Goal: Transaction & Acquisition: Obtain resource

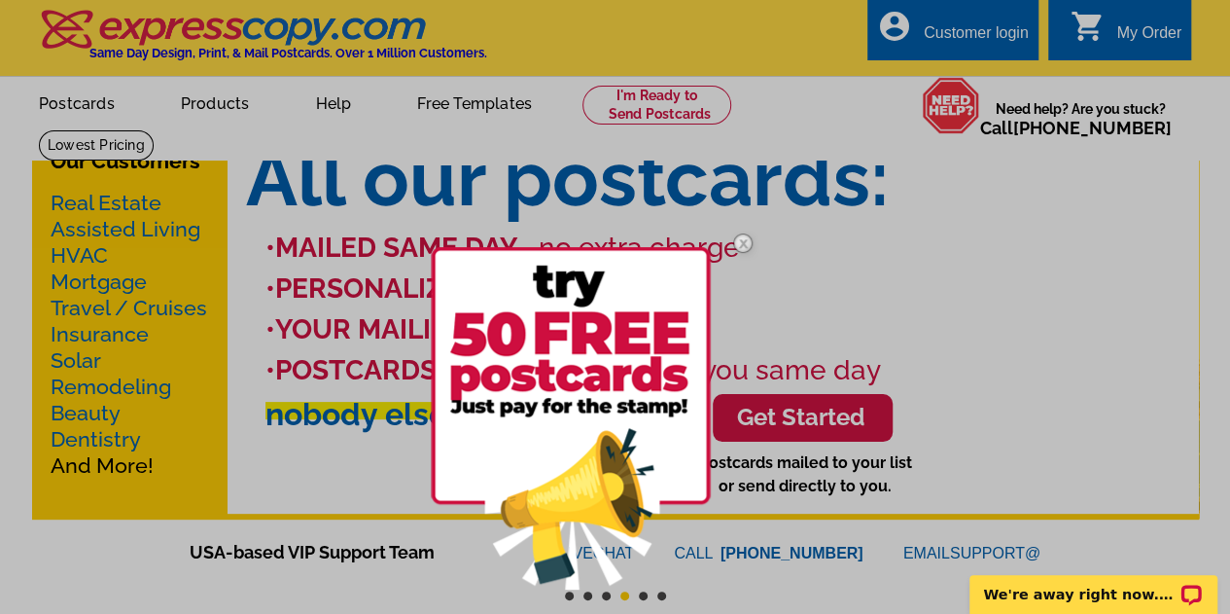
click at [607, 423] on img at bounding box center [571, 418] width 280 height 342
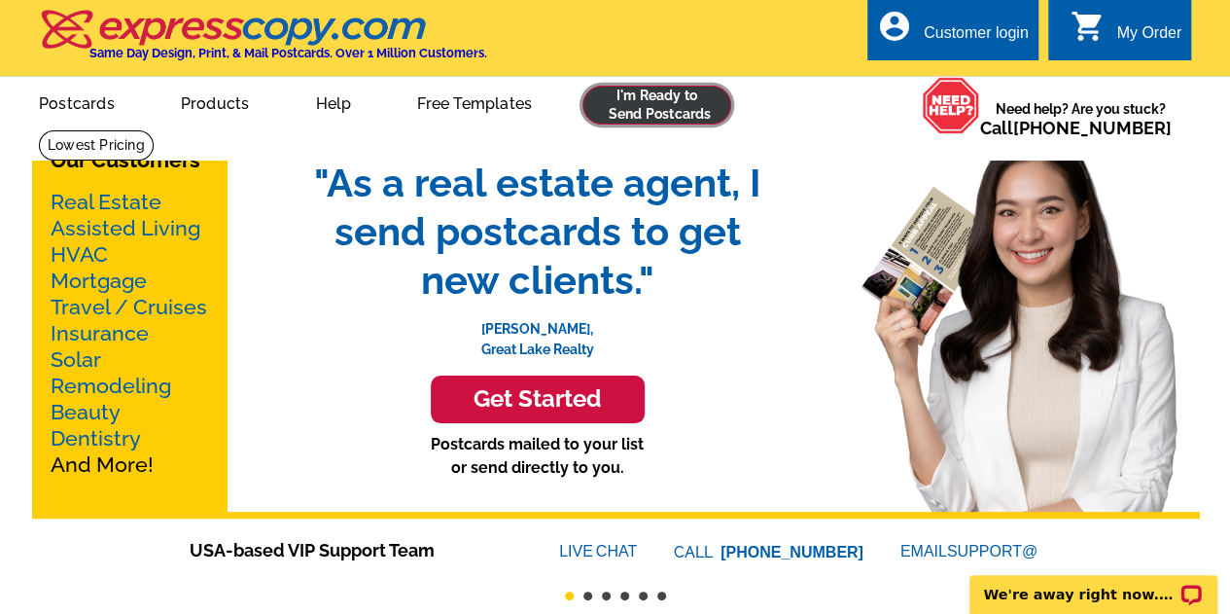
click at [682, 100] on link at bounding box center [657, 105] width 149 height 39
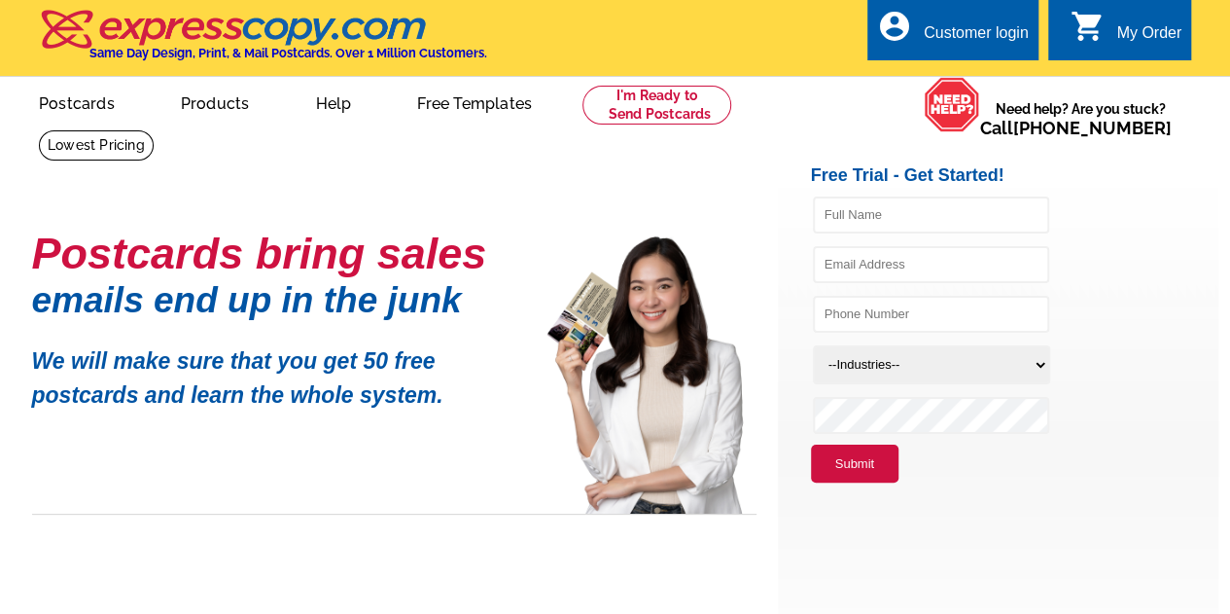
drag, startPoint x: 0, startPoint y: 0, endPoint x: 979, endPoint y: 18, distance: 979.6
click at [979, 18] on div "account_circle Customer login" at bounding box center [953, 29] width 171 height 61
click at [911, 210] on input "text" at bounding box center [931, 214] width 236 height 37
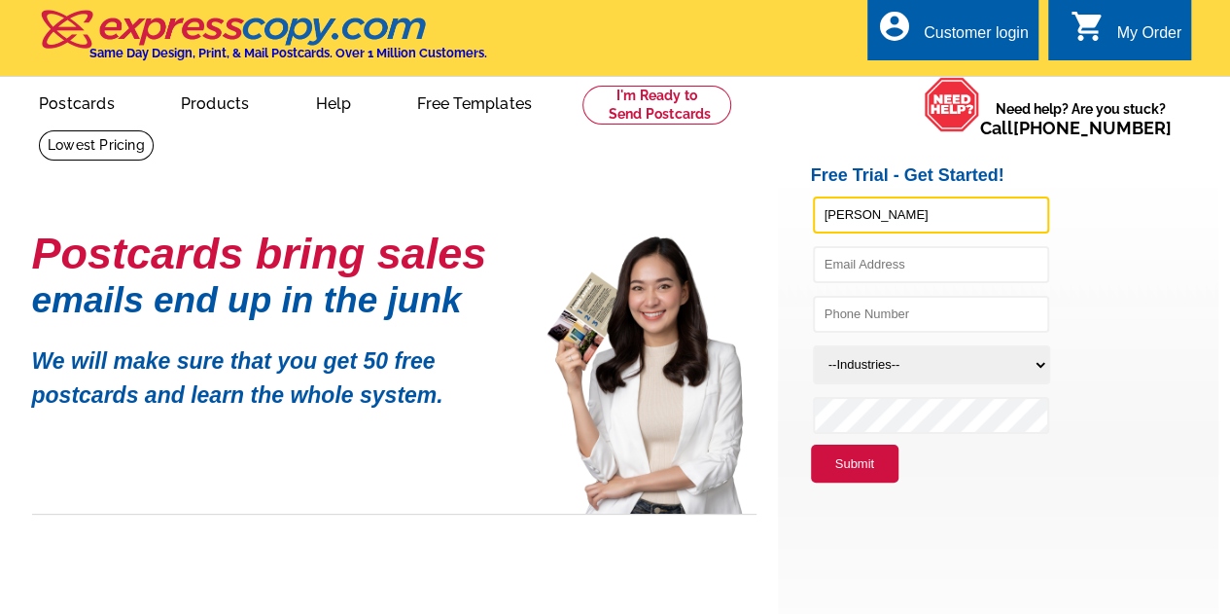
type input "Nicole"
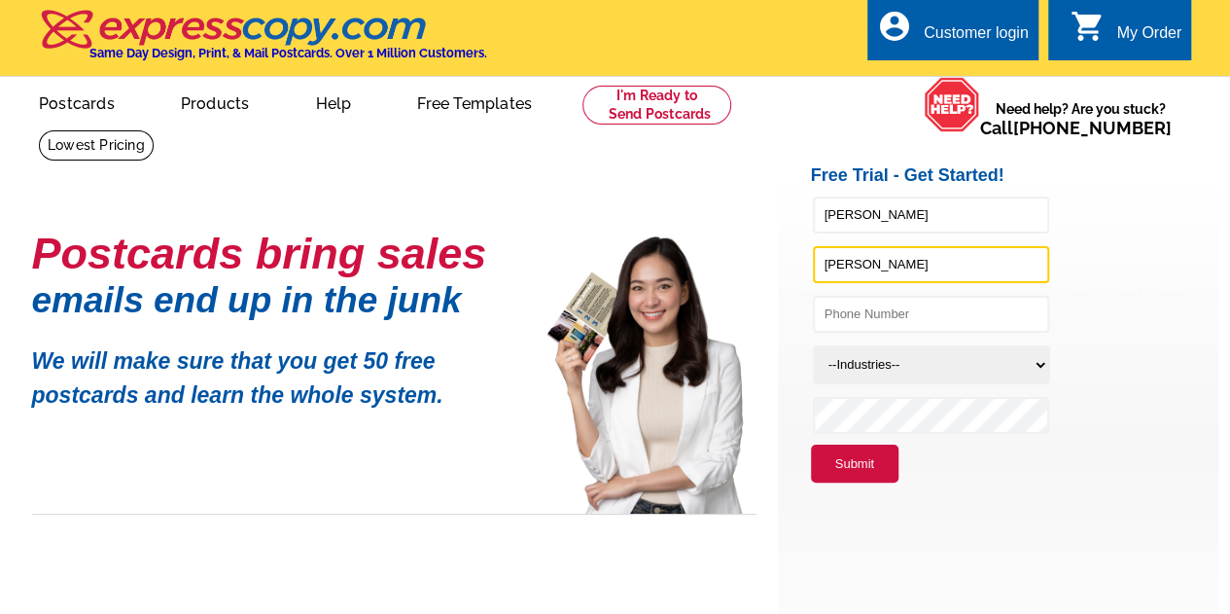
type input "nicolesellsproperty@gmail.com"
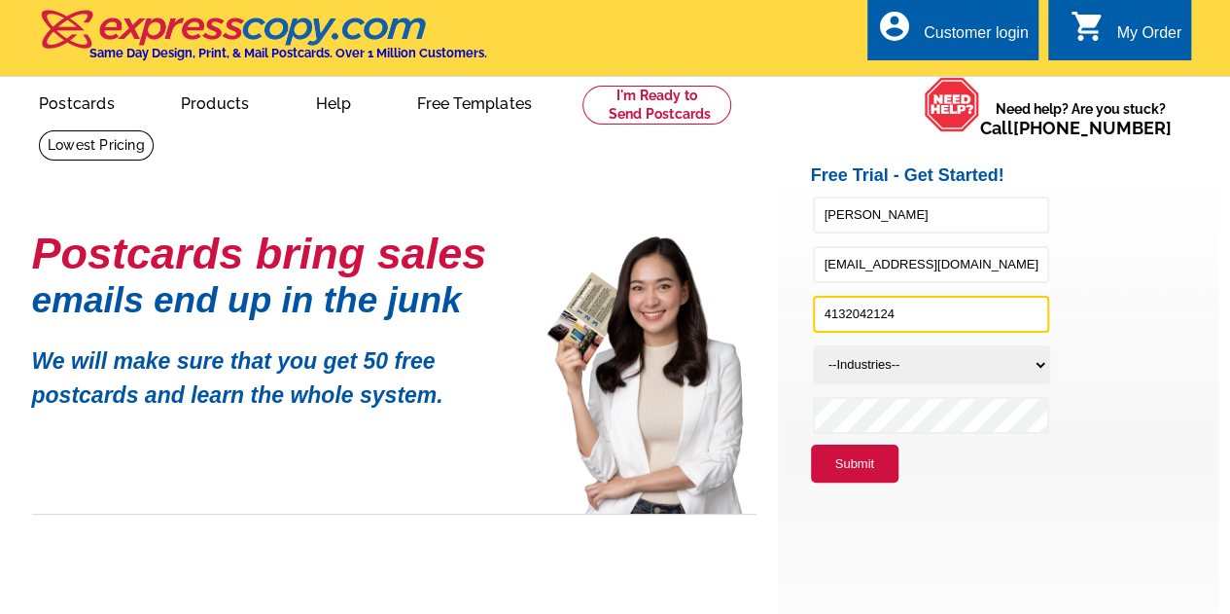
type input "4132042124"
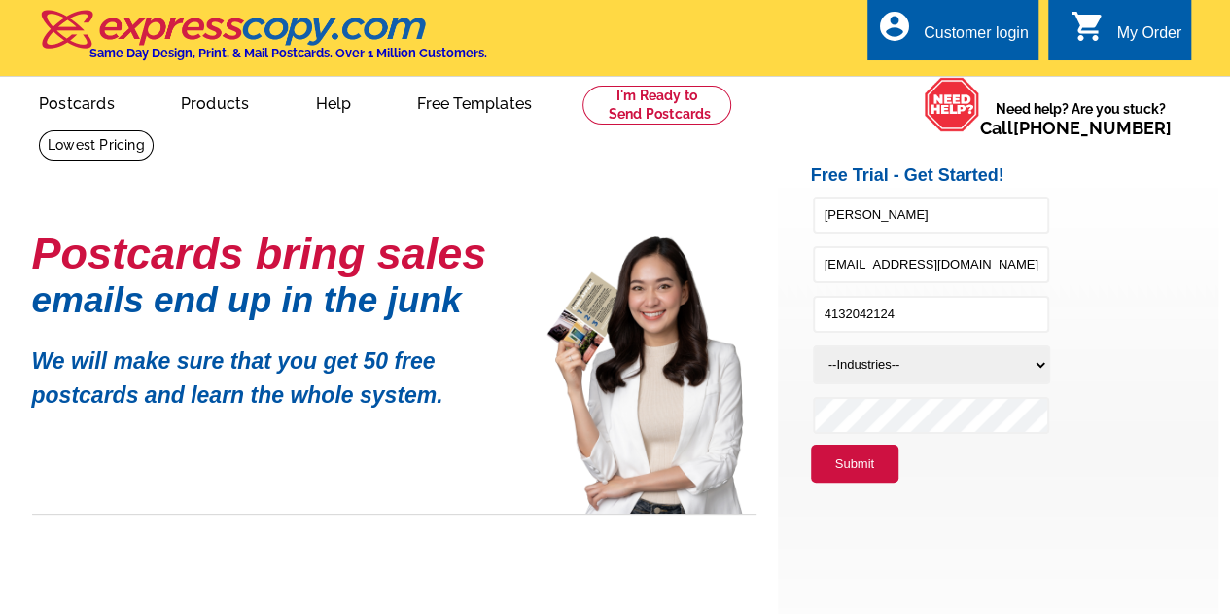
click at [1023, 369] on select "--Industries-- Residential Real Estate Accounting Agriculture Architecture Arts…" at bounding box center [931, 364] width 237 height 39
select select "785"
click at [813, 346] on select "--Industries-- Residential Real Estate Accounting Agriculture Architecture Arts…" at bounding box center [931, 364] width 237 height 39
drag, startPoint x: 876, startPoint y: 220, endPoint x: 539, endPoint y: 213, distance: 337.6
click at [527, 211] on div "Postcards bring sales emails end up in the junk We will make sure that you get …" at bounding box center [550, 298] width 452 height 298
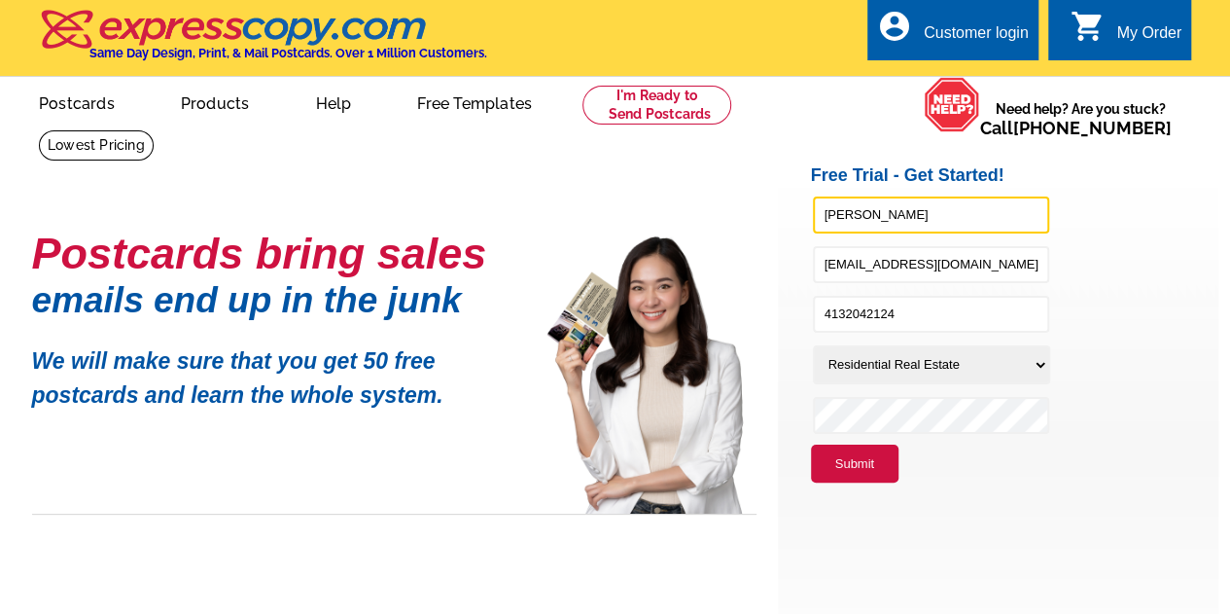
type input "Nicole Crenshaw"
click at [854, 468] on button "Submit" at bounding box center [855, 463] width 88 height 39
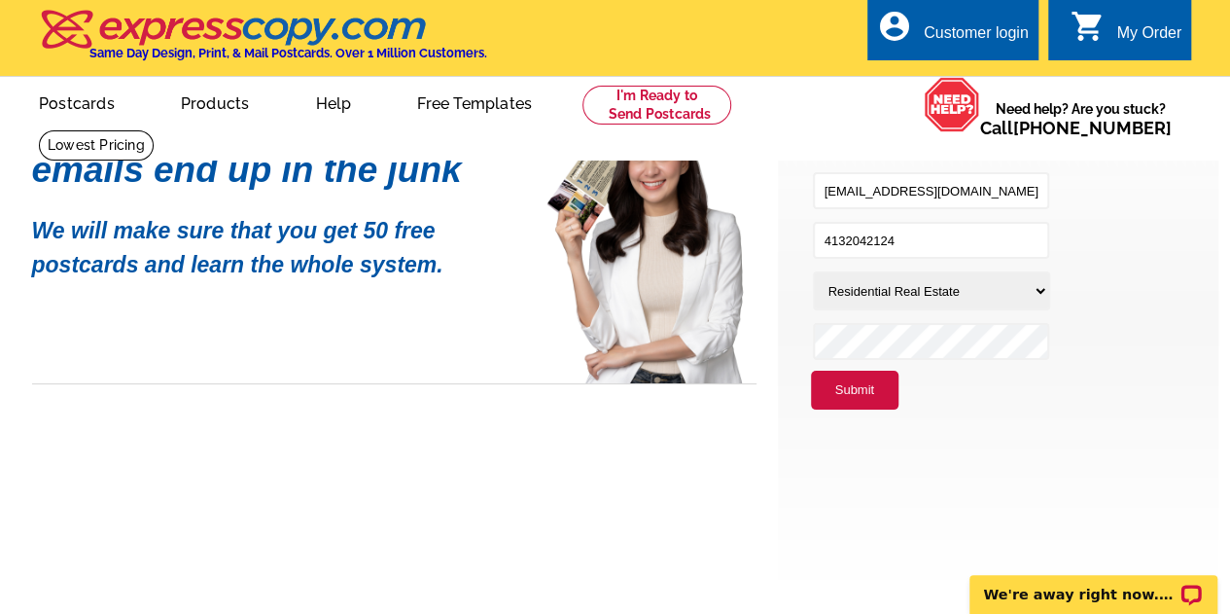
scroll to position [146, 0]
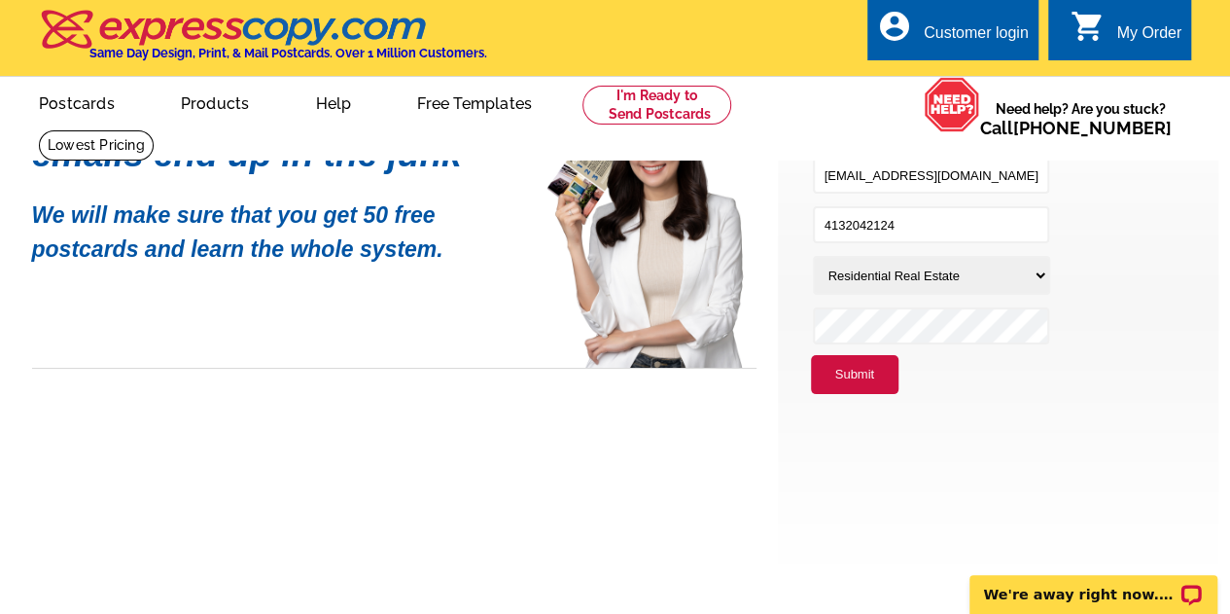
click at [939, 35] on div "Customer login" at bounding box center [976, 37] width 105 height 27
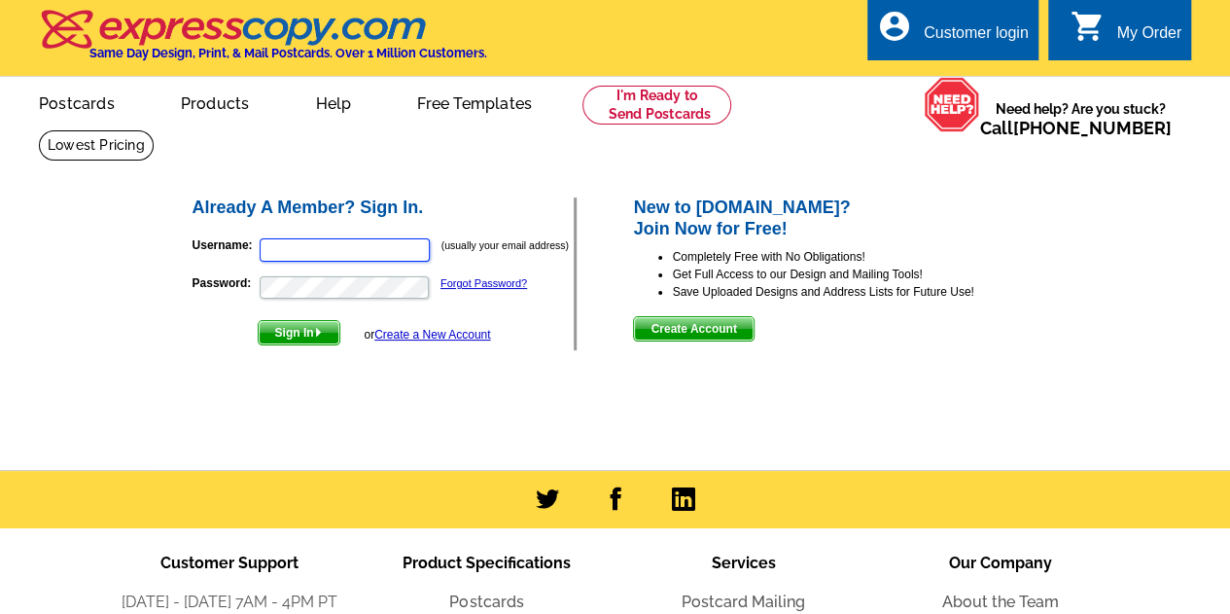
click at [336, 240] on input "Username:" at bounding box center [345, 249] width 170 height 23
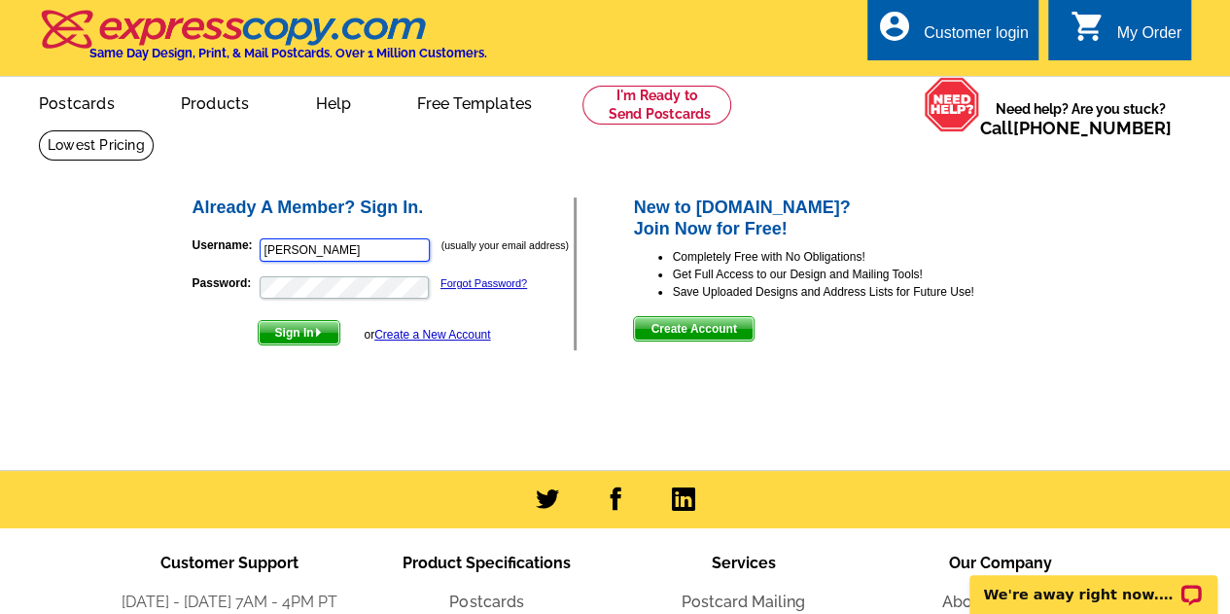
type input "[PERSON_NAME]"
click at [258, 320] on button "Sign In" at bounding box center [299, 332] width 83 height 25
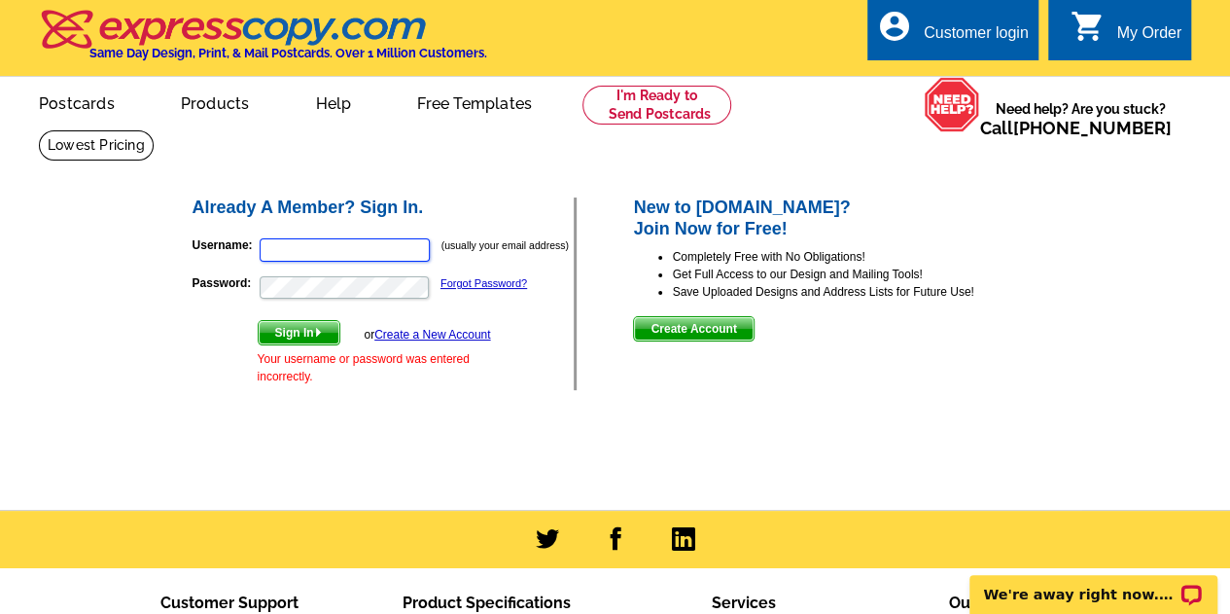
click at [343, 240] on input "Username:" at bounding box center [345, 249] width 170 height 23
type input "[EMAIL_ADDRESS][DOMAIN_NAME]"
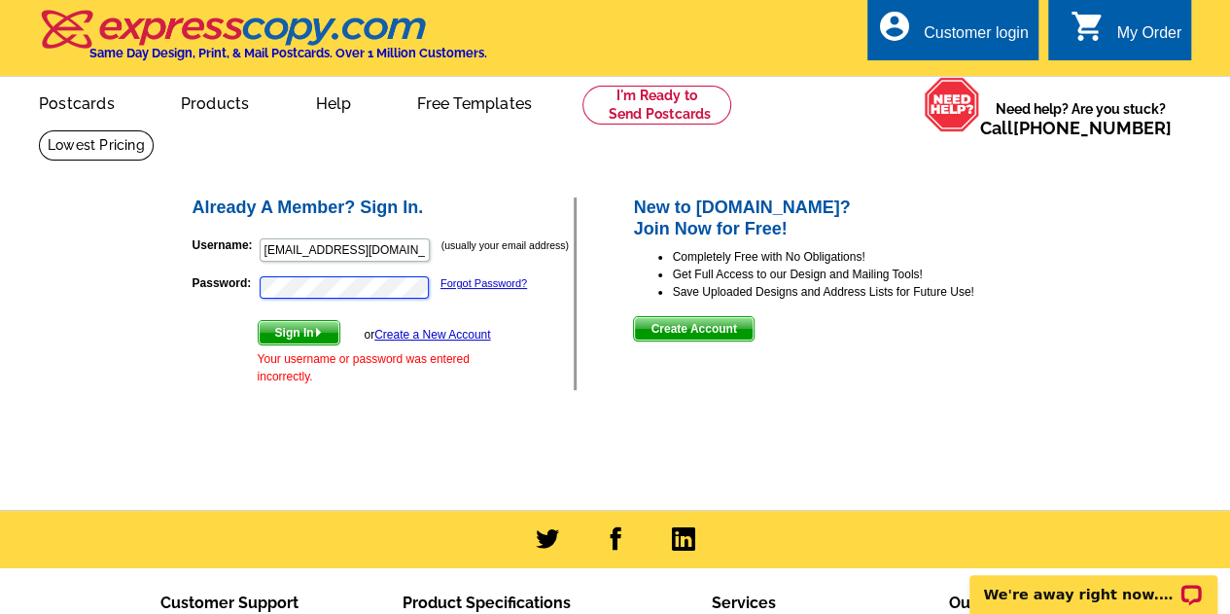
click at [258, 320] on button "Sign In" at bounding box center [299, 332] width 83 height 25
